Goal: Task Accomplishment & Management: Manage account settings

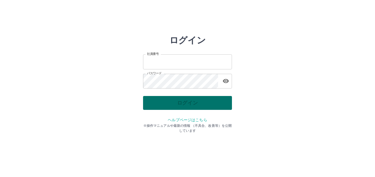
type input "*******"
click at [153, 103] on div "ログイン" at bounding box center [187, 103] width 89 height 14
click at [154, 102] on button "ログイン" at bounding box center [187, 103] width 89 height 14
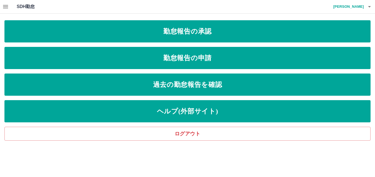
click at [6, 4] on icon "button" at bounding box center [5, 6] width 7 height 7
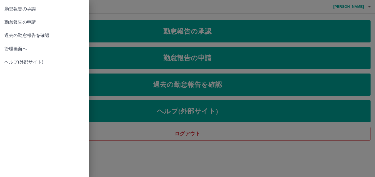
click at [23, 50] on span "管理画面へ" at bounding box center [44, 49] width 80 height 7
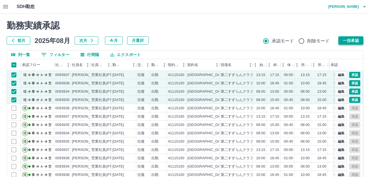
click at [356, 42] on button "一括承認" at bounding box center [351, 40] width 25 height 8
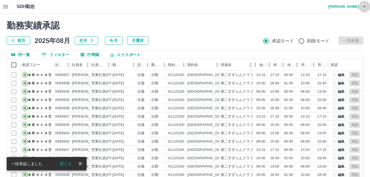
click at [365, 8] on icon "button" at bounding box center [364, 6] width 7 height 7
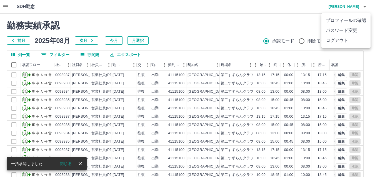
click at [344, 39] on li "ログアウト" at bounding box center [345, 41] width 49 height 10
